Goal: Task Accomplishment & Management: Manage account settings

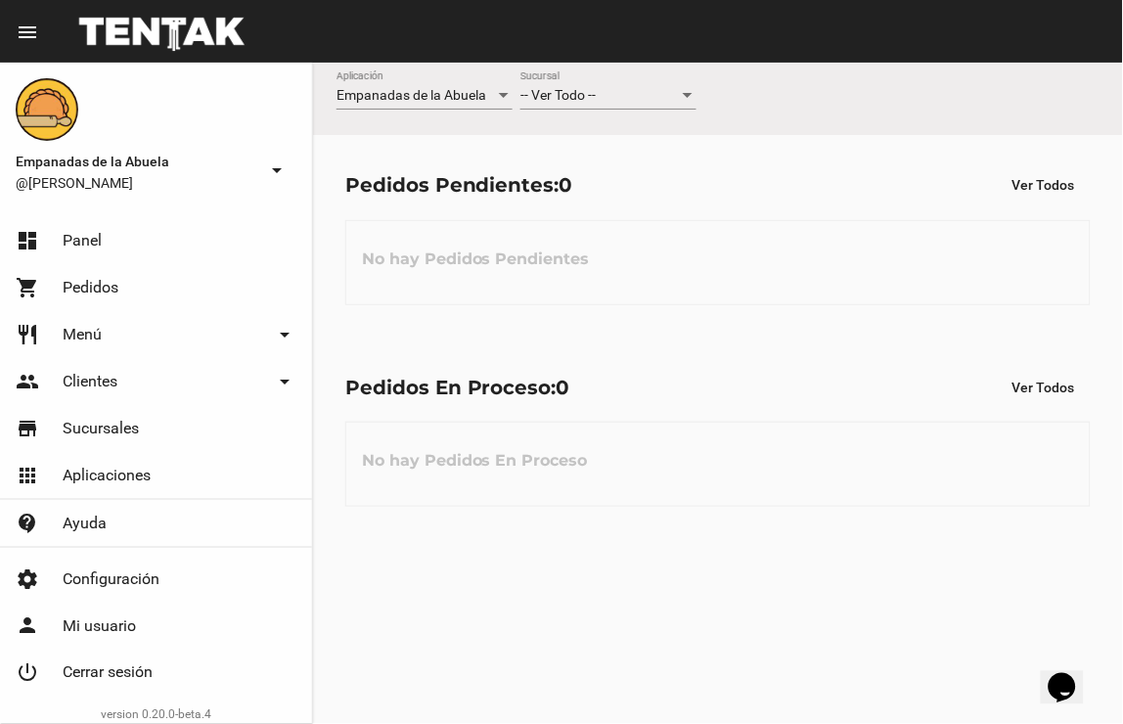
click at [626, 85] on div "-- Ver Todo -- Sucursal" at bounding box center [609, 90] width 176 height 38
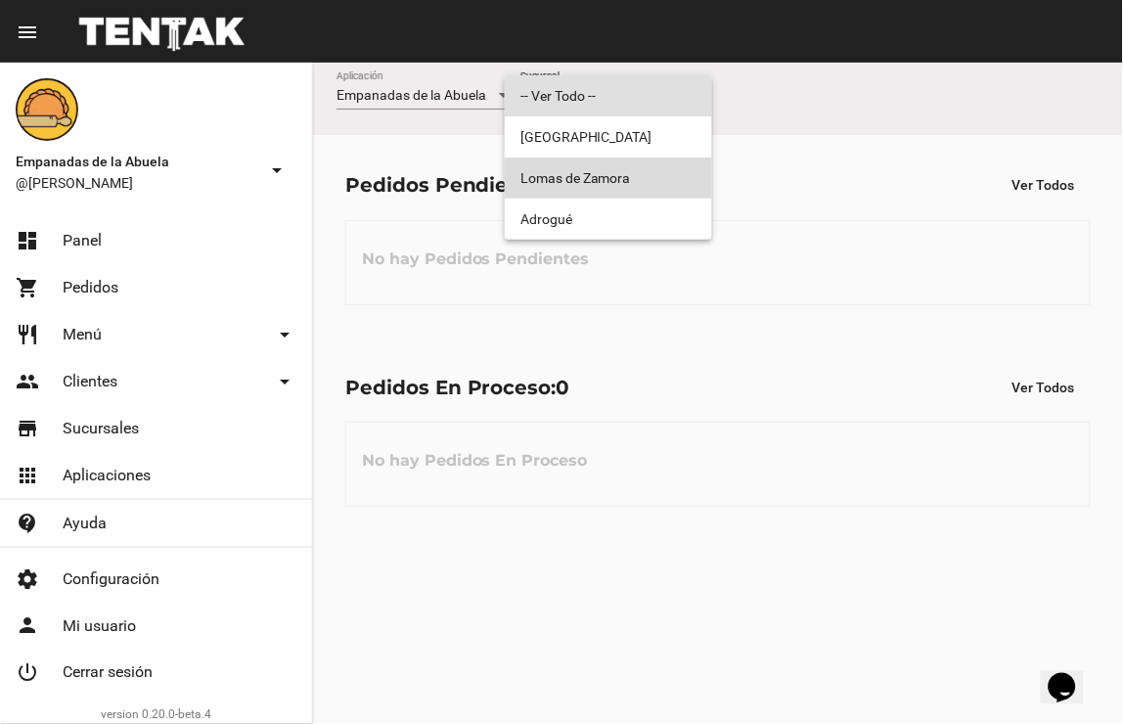
click at [626, 184] on span "Lomas de Zamora" at bounding box center [609, 178] width 176 height 41
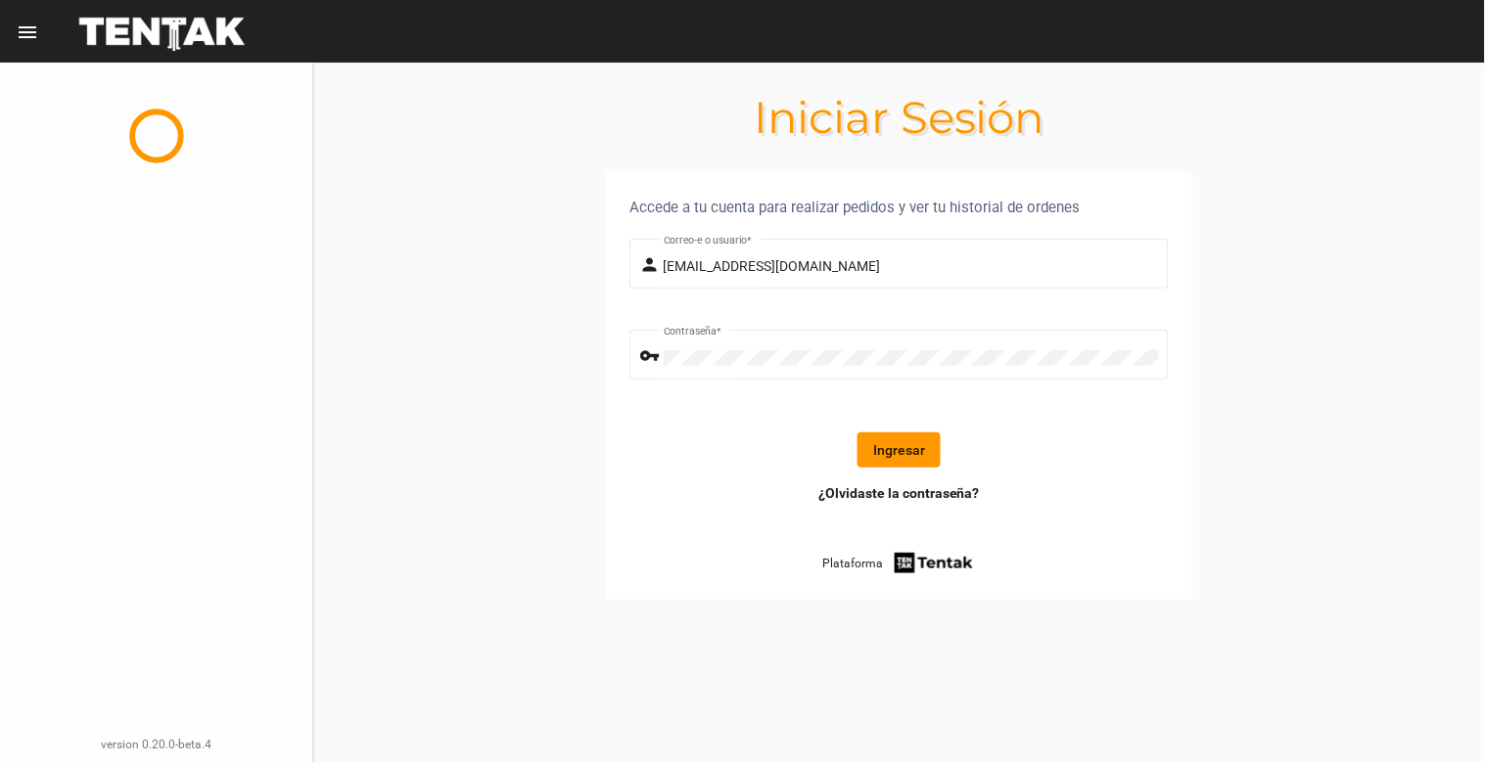
click at [905, 452] on button "Ingresar" at bounding box center [898, 450] width 83 height 35
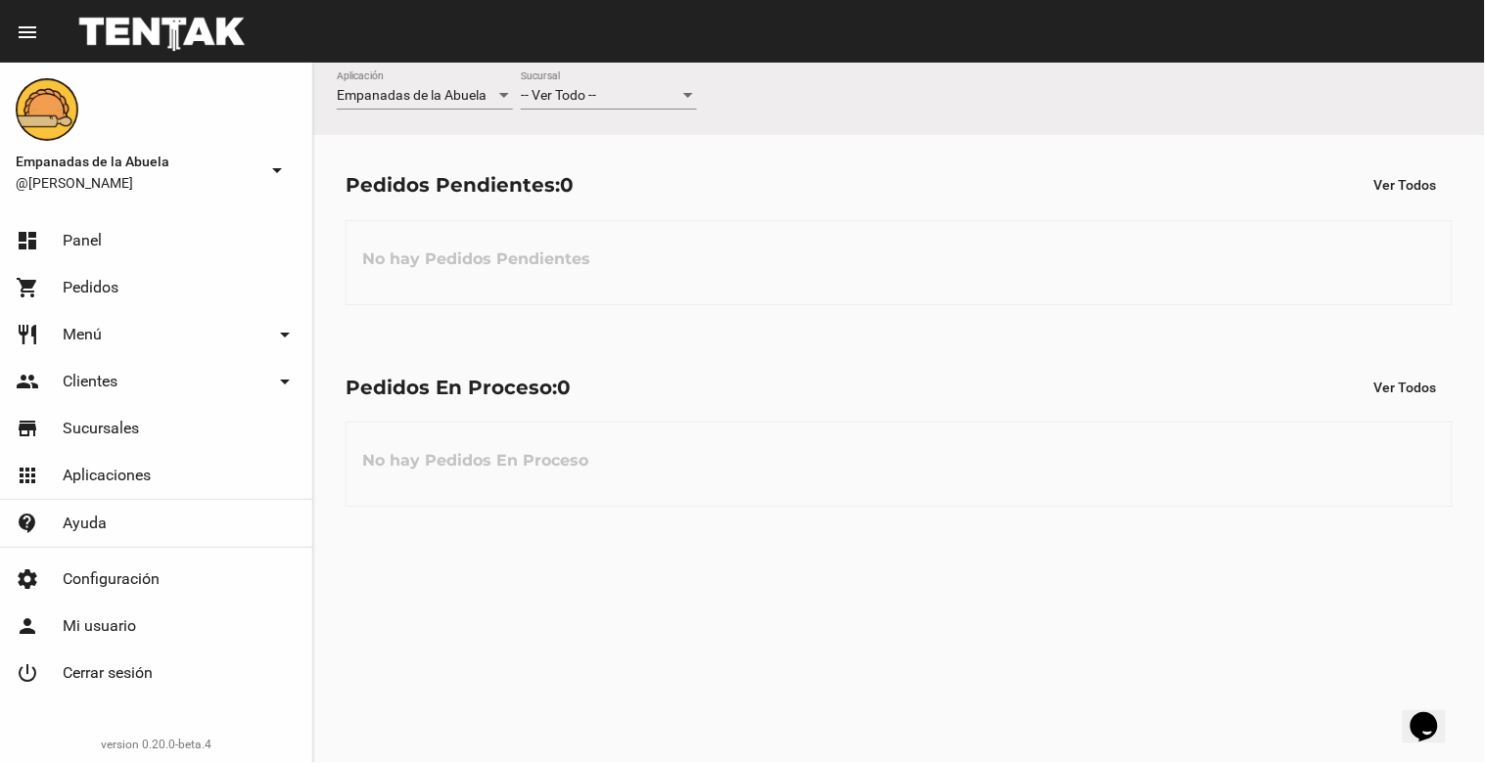
click at [631, 101] on div "-- Ver Todo --" at bounding box center [600, 96] width 159 height 16
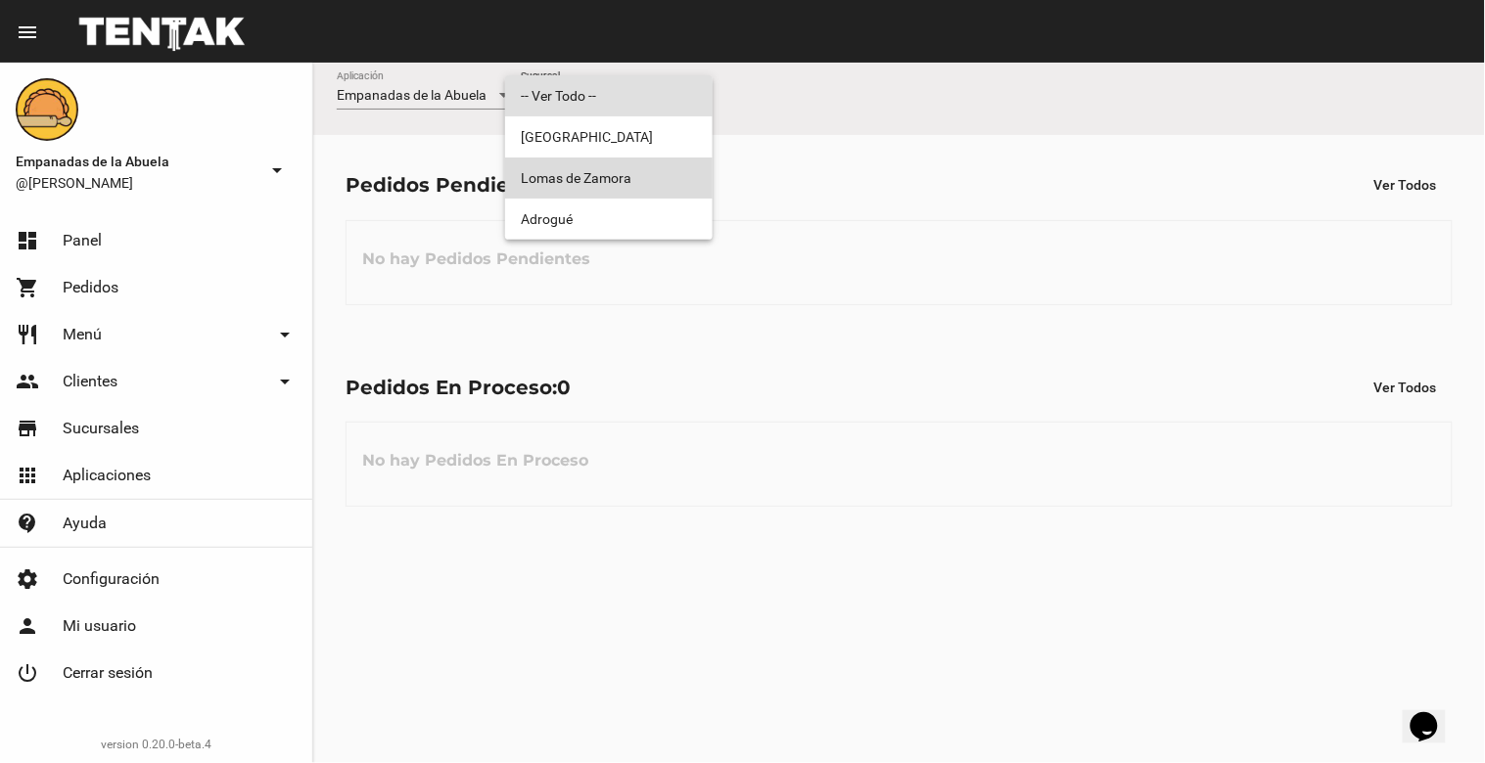
click at [605, 174] on span "Lomas de Zamora" at bounding box center [609, 178] width 176 height 41
